Goal: Task Accomplishment & Management: Manage account settings

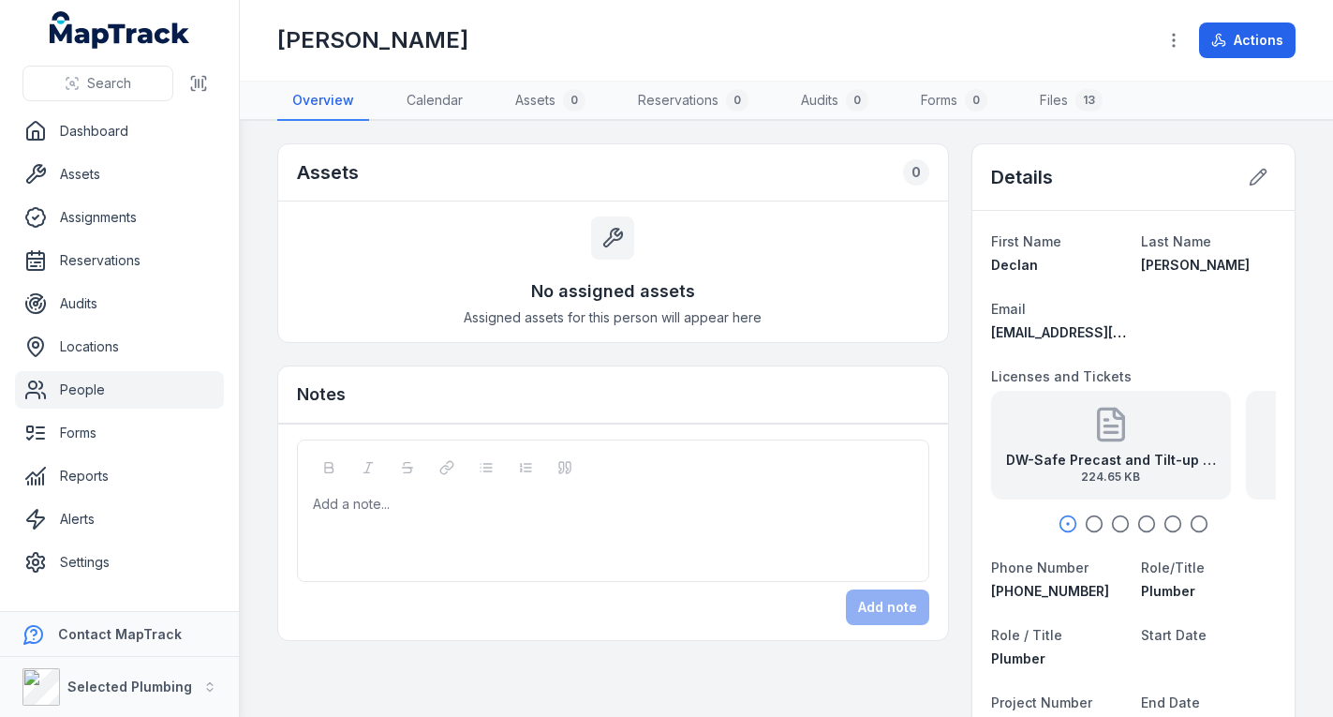
click at [114, 385] on link "People" at bounding box center [119, 389] width 209 height 37
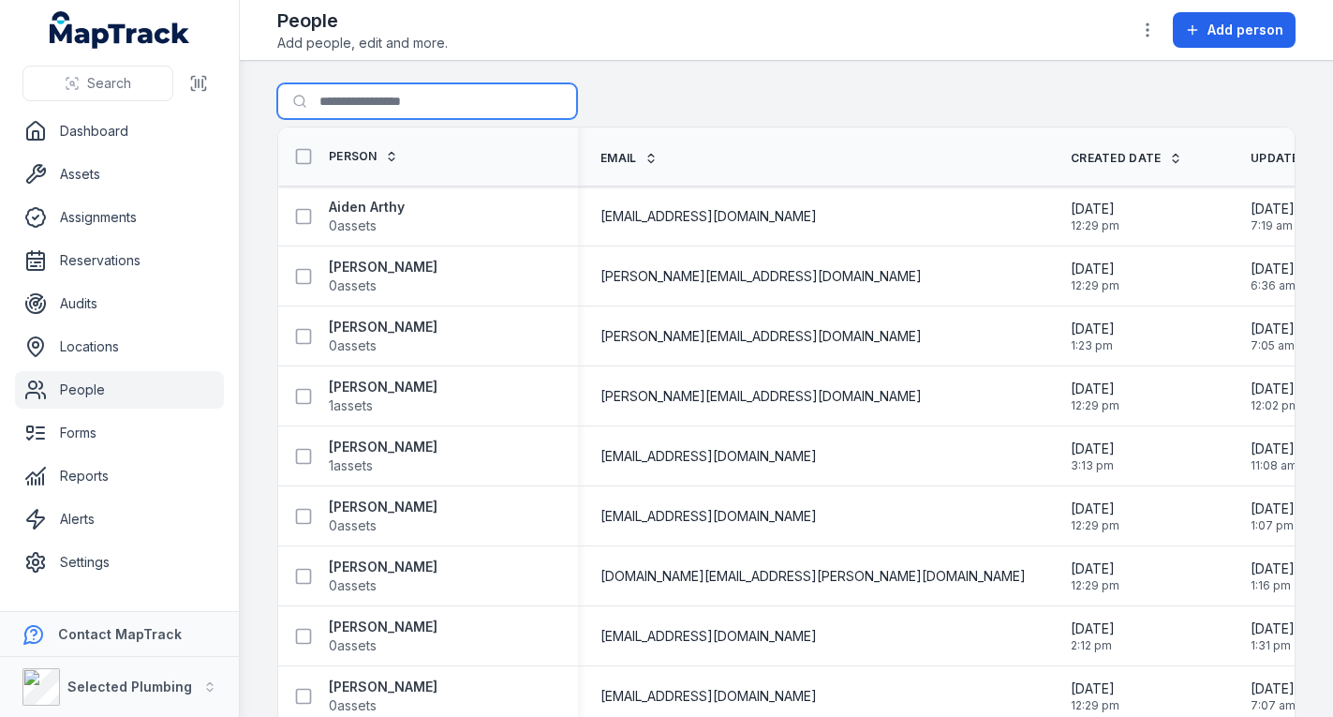
click at [433, 85] on input "Search for people" at bounding box center [427, 101] width 300 height 36
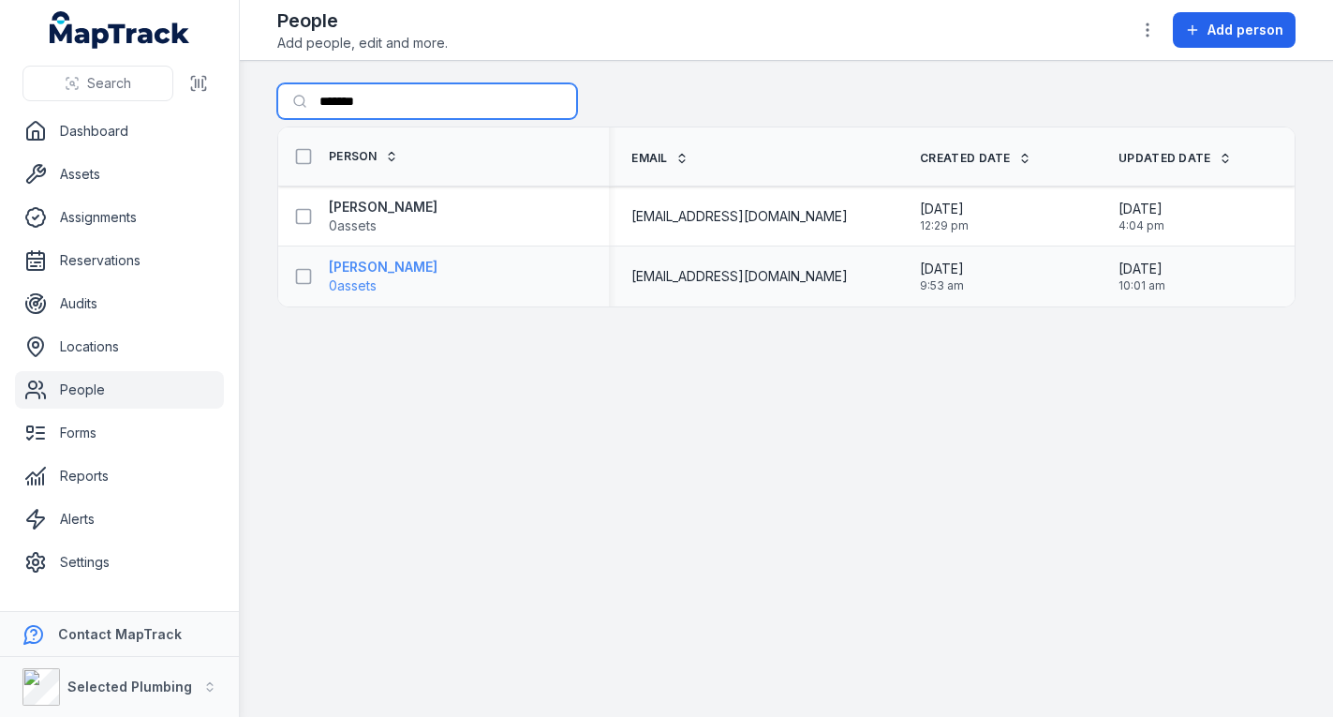
type input "*******"
click at [366, 268] on strong "[PERSON_NAME]" at bounding box center [383, 267] width 109 height 19
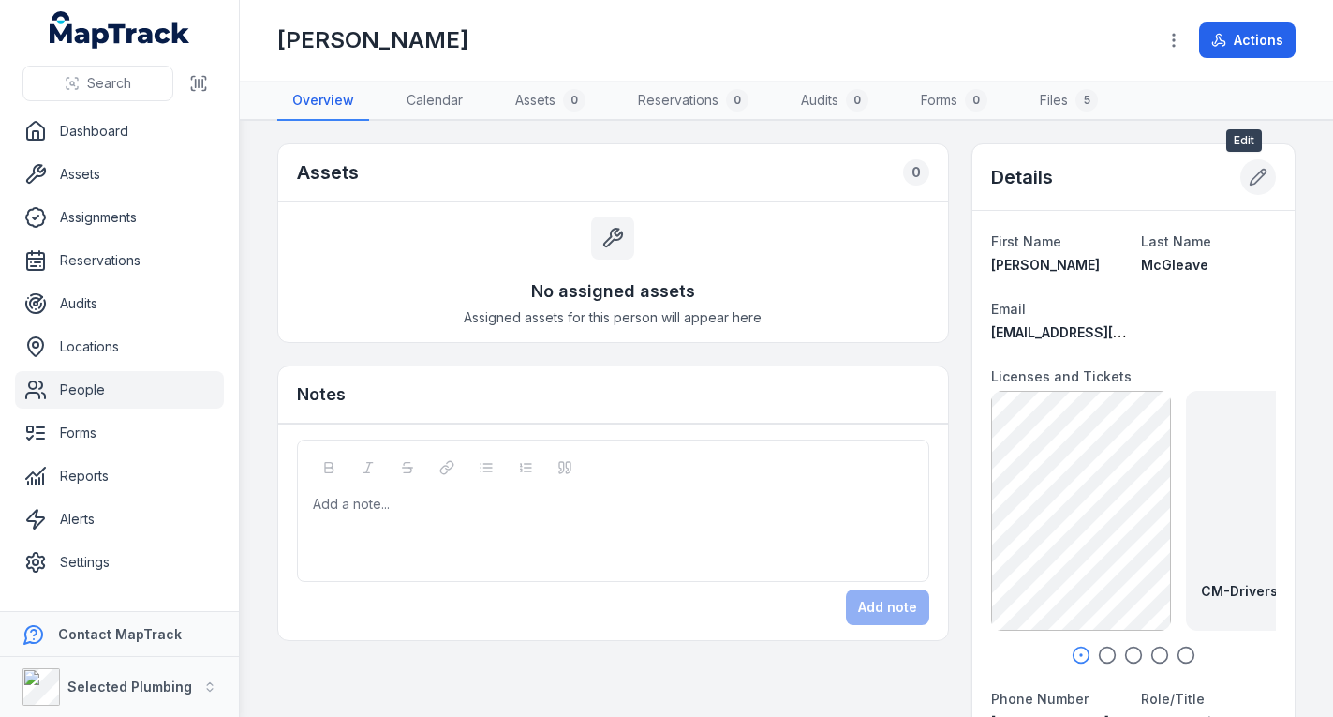
click at [1251, 180] on icon at bounding box center [1259, 178] width 16 height 16
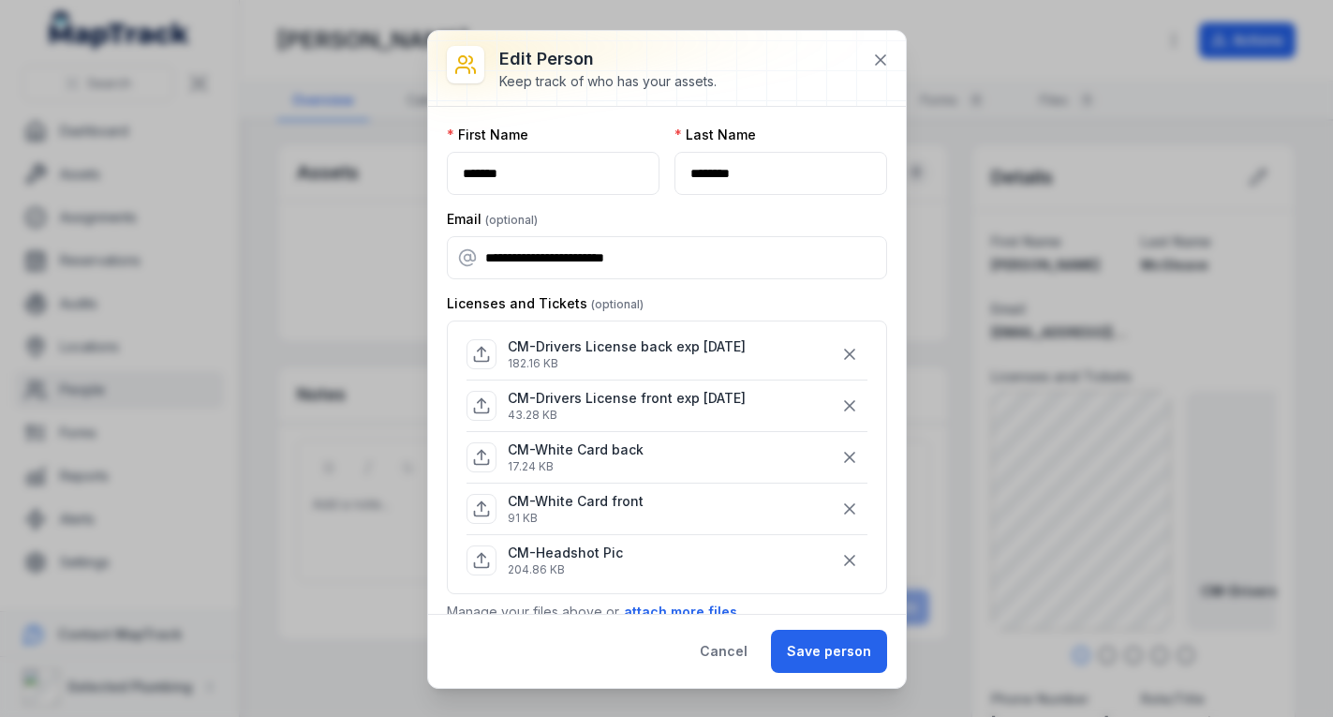
click at [816, 643] on button "Save person" at bounding box center [829, 651] width 116 height 43
